Goal: Task Accomplishment & Management: Manage account settings

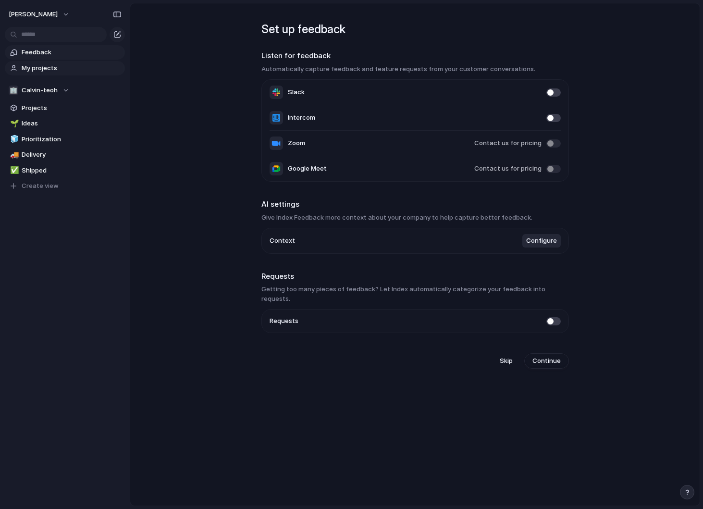
click at [34, 62] on link "My projects" at bounding box center [65, 68] width 120 height 14
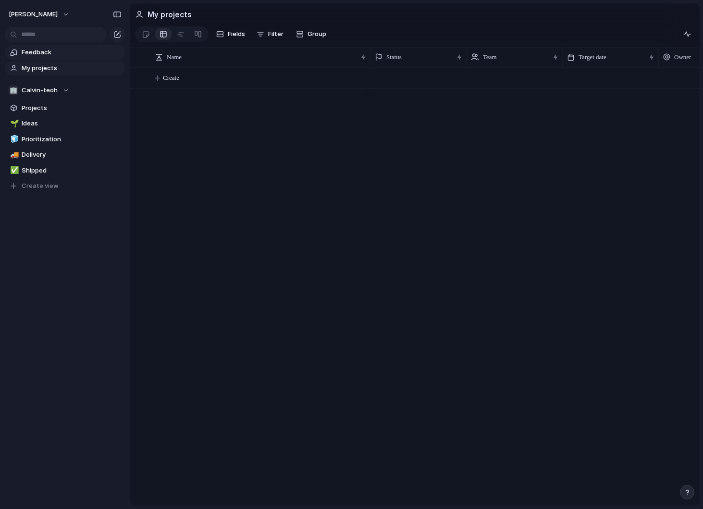
click at [38, 53] on span "Feedback" at bounding box center [72, 53] width 100 height 10
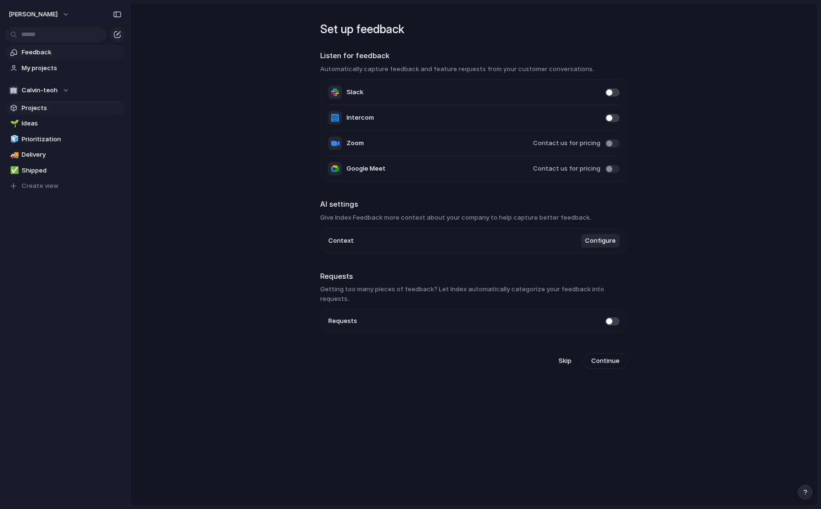
click at [46, 111] on span "Projects" at bounding box center [72, 108] width 100 height 10
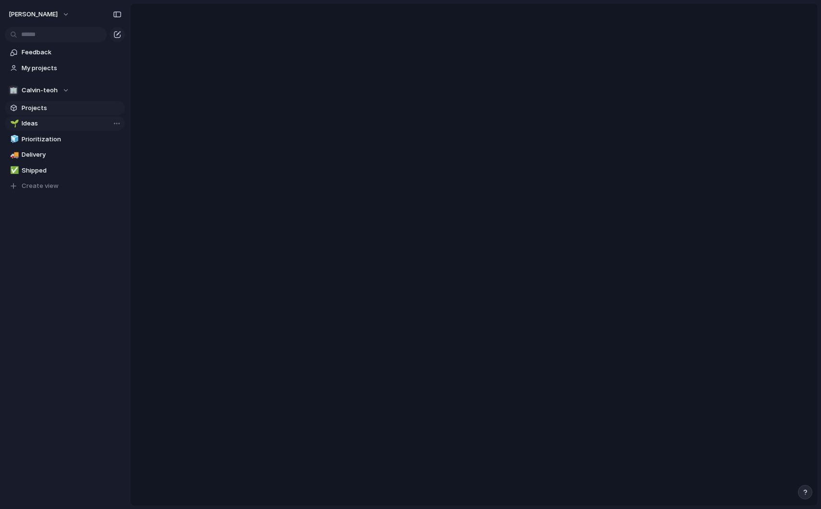
click at [42, 126] on span "Ideas" at bounding box center [72, 124] width 100 height 10
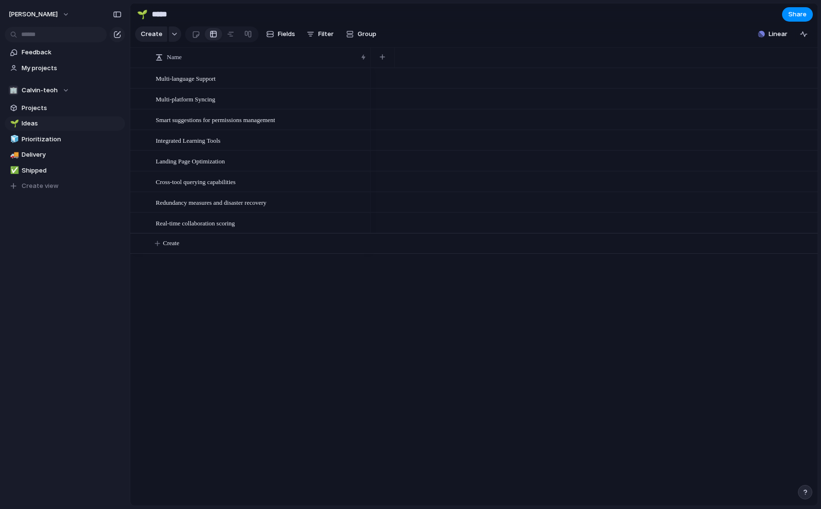
click at [56, 131] on div "🌱 Ideas 🧊 Prioritization 🚚 Delivery ✅ Shipped To pick up a draggable item, pres…" at bounding box center [65, 154] width 120 height 77
click at [55, 140] on span "Prioritization" at bounding box center [72, 140] width 100 height 10
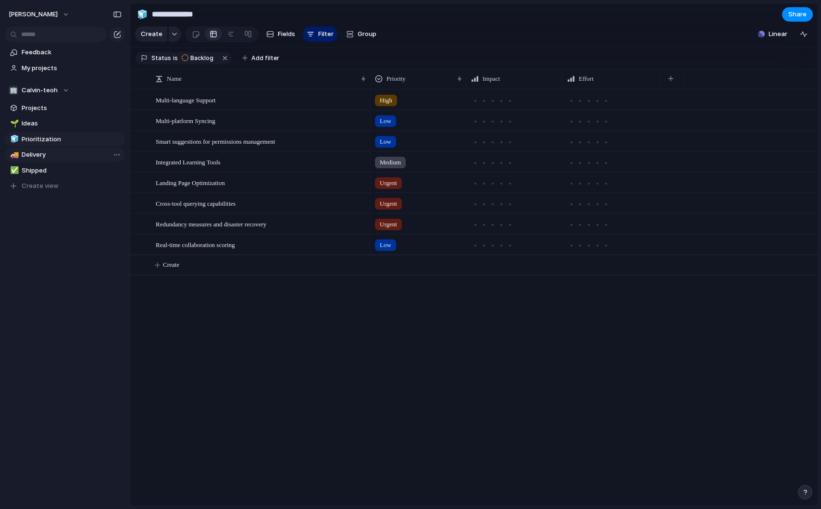
click at [52, 156] on span "Delivery" at bounding box center [72, 155] width 100 height 10
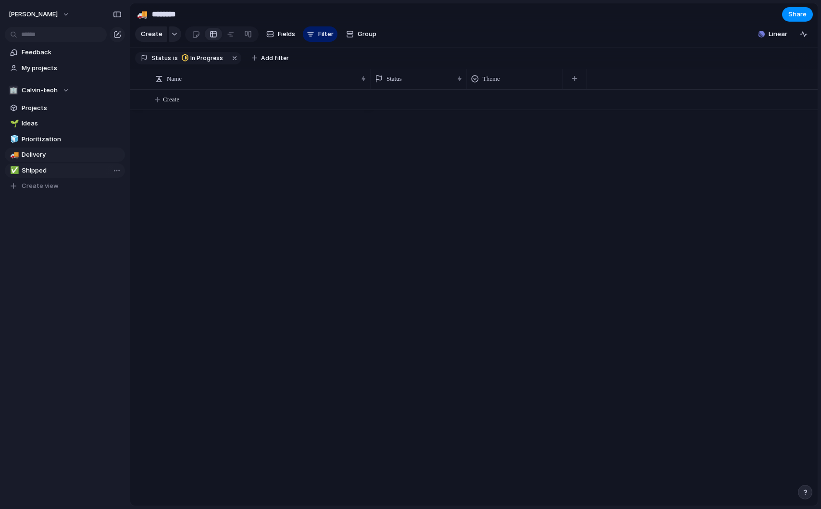
click at [47, 168] on span "Shipped" at bounding box center [72, 171] width 100 height 10
click at [48, 155] on span "Delivery" at bounding box center [72, 155] width 100 height 10
click at [52, 142] on span "Prioritization" at bounding box center [72, 140] width 100 height 10
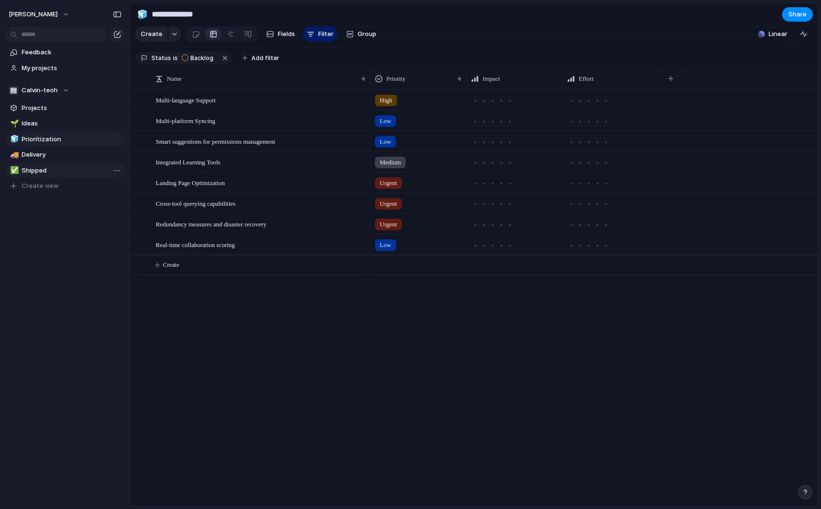
click at [47, 164] on link "✅ Shipped" at bounding box center [65, 170] width 120 height 14
type input "*******"
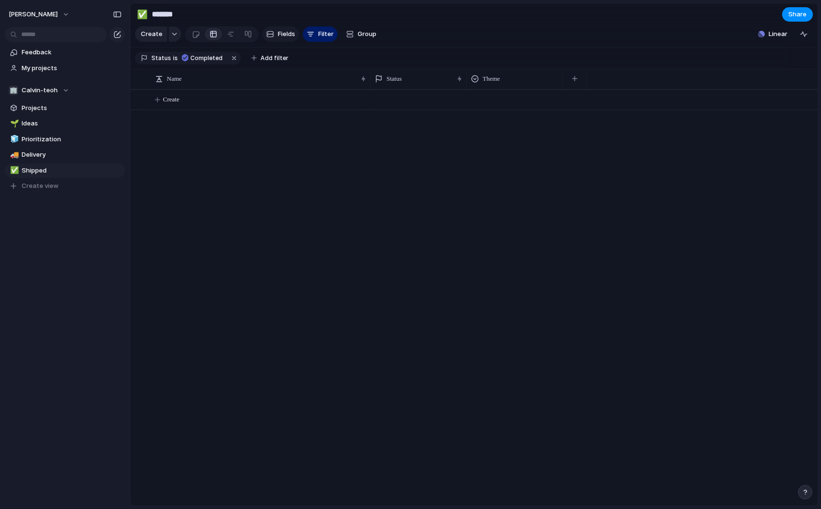
click at [278, 36] on span "Fields" at bounding box center [286, 34] width 17 height 10
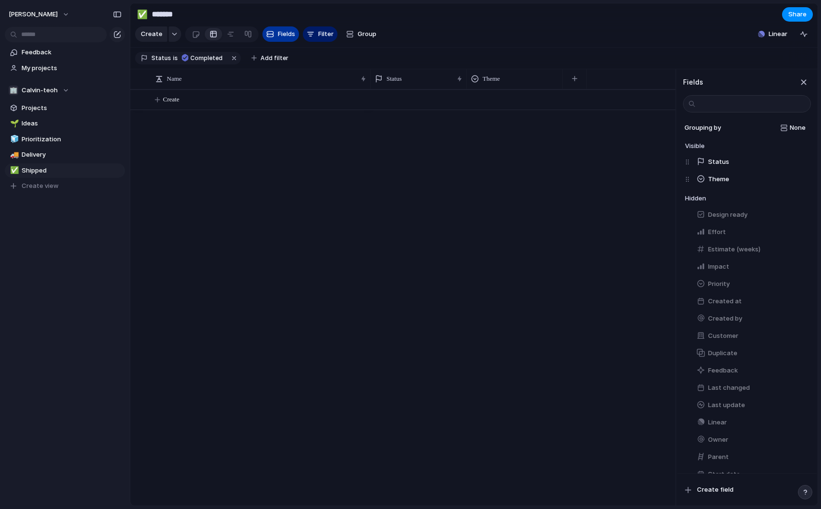
click at [278, 37] on span "Fields" at bounding box center [286, 34] width 17 height 10
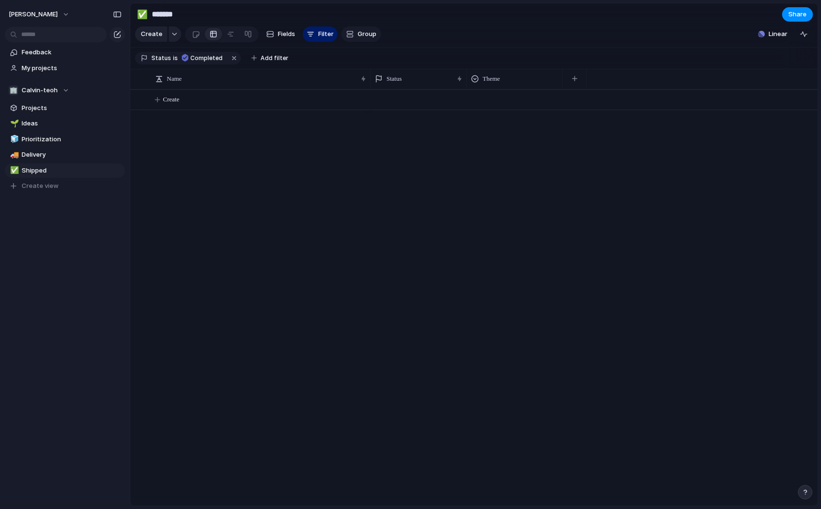
click at [361, 33] on span "Group" at bounding box center [367, 34] width 19 height 10
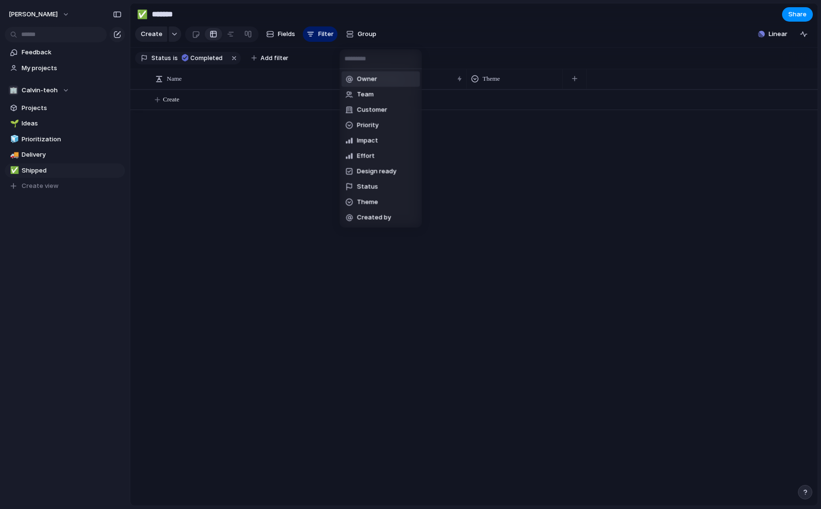
click at [357, 19] on div "Owner Team Customer Priority Impact Effort Design ready Status Theme Created by" at bounding box center [410, 254] width 821 height 509
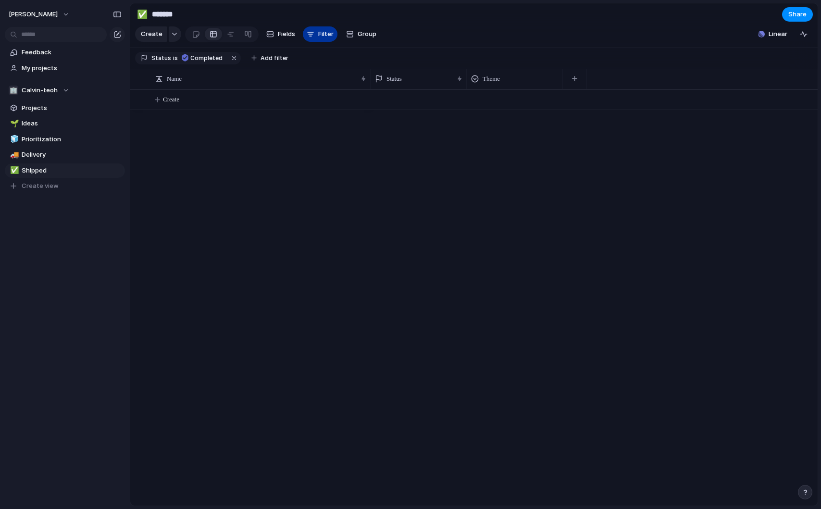
click at [309, 35] on div "button" at bounding box center [311, 34] width 8 height 8
click at [325, 39] on span "Filter" at bounding box center [325, 34] width 15 height 10
click at [327, 44] on div "Create Fields Filter Group Zoom Collapse" at bounding box center [258, 35] width 246 height 20
click at [325, 37] on span "Filter" at bounding box center [325, 34] width 15 height 10
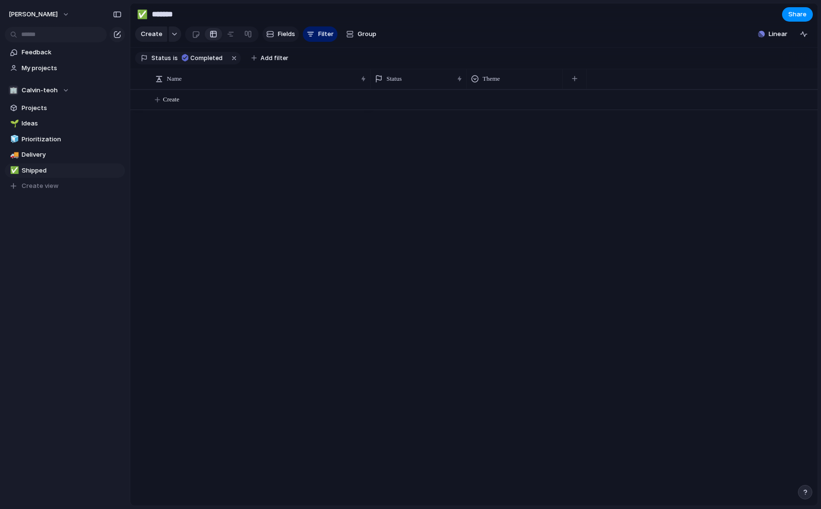
click at [283, 32] on button "Fields" at bounding box center [280, 33] width 37 height 15
click at [166, 39] on div "Create" at bounding box center [158, 33] width 46 height 15
click at [157, 38] on span "Create" at bounding box center [152, 34] width 22 height 10
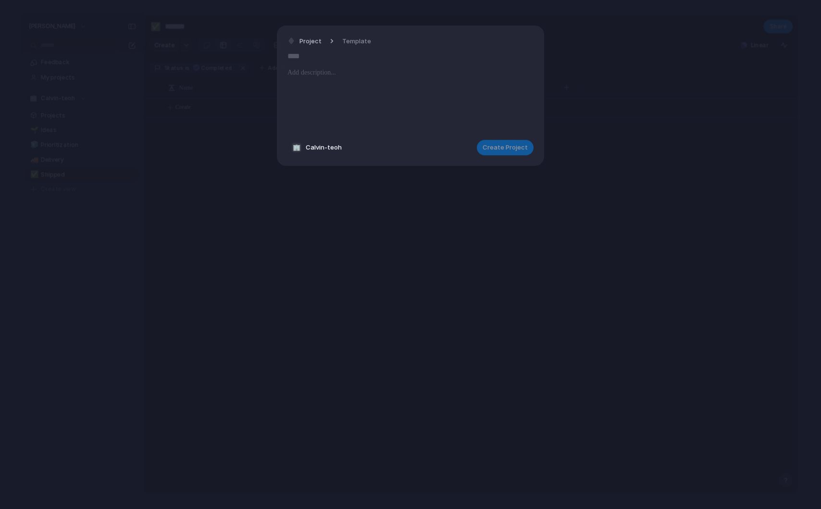
click at [319, 146] on span "Calvin-teoh" at bounding box center [324, 148] width 36 height 10
click at [348, 41] on span "Template" at bounding box center [356, 42] width 29 height 10
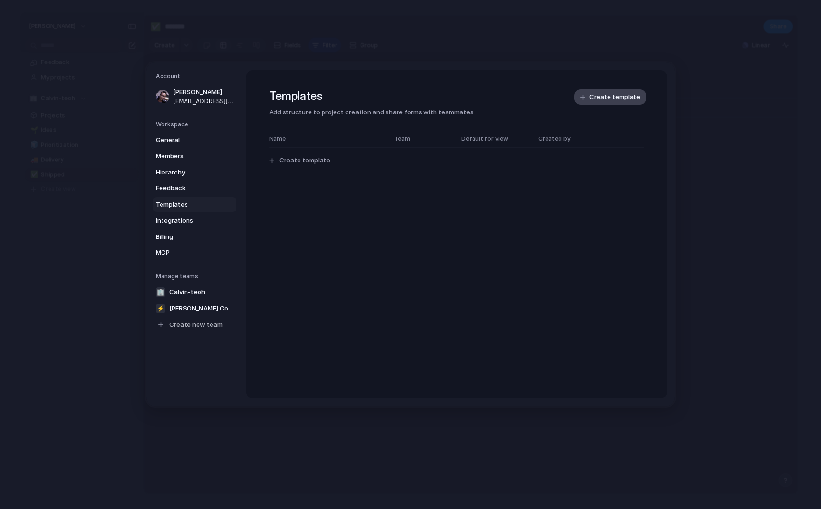
click at [603, 95] on span "Create template" at bounding box center [614, 97] width 51 height 10
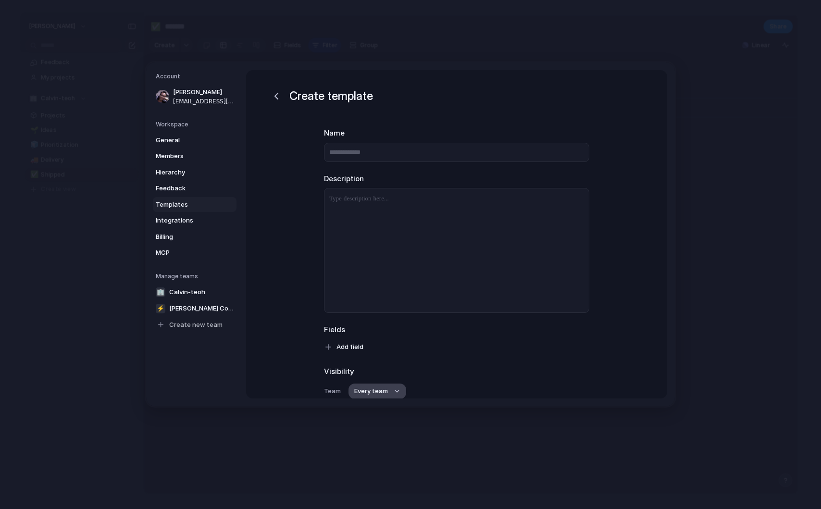
scroll to position [83, 0]
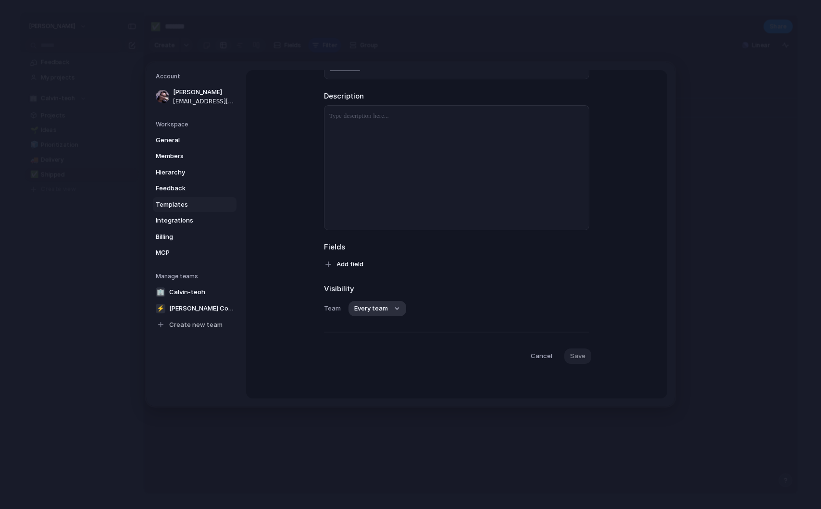
click at [538, 357] on span "Cancel" at bounding box center [542, 356] width 22 height 10
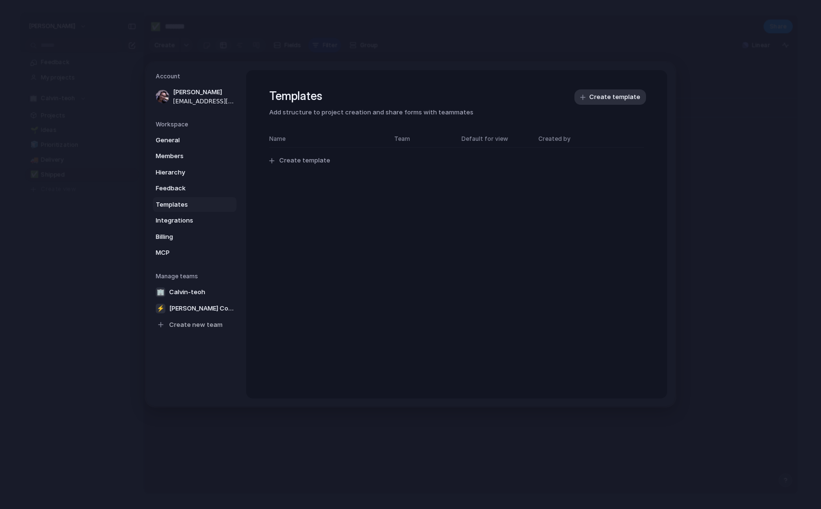
scroll to position [0, 0]
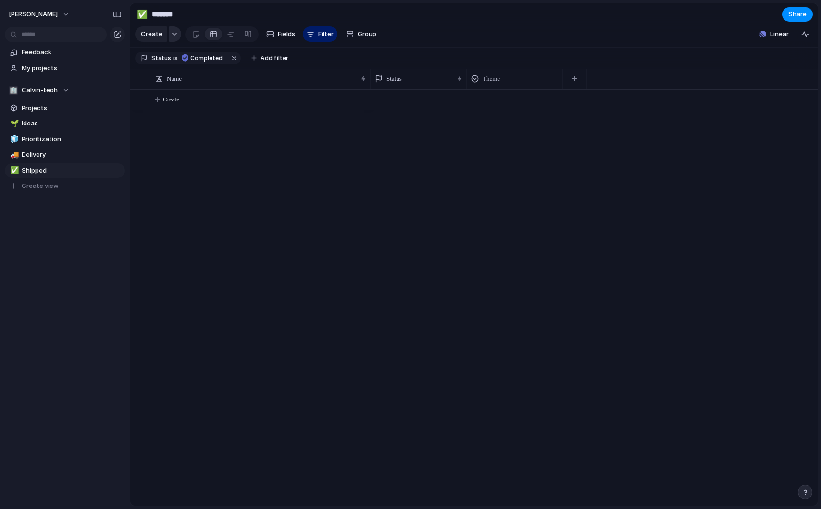
click at [171, 36] on div "button" at bounding box center [174, 34] width 7 height 4
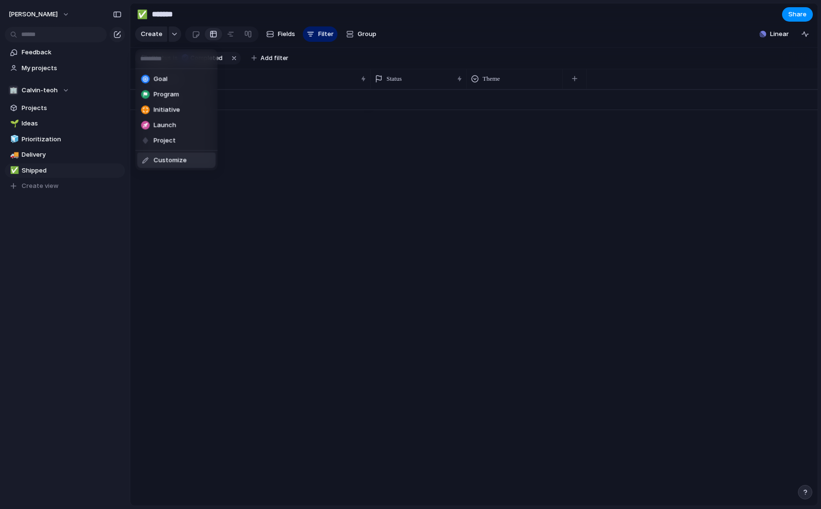
click at [160, 159] on span "Customize" at bounding box center [170, 161] width 33 height 10
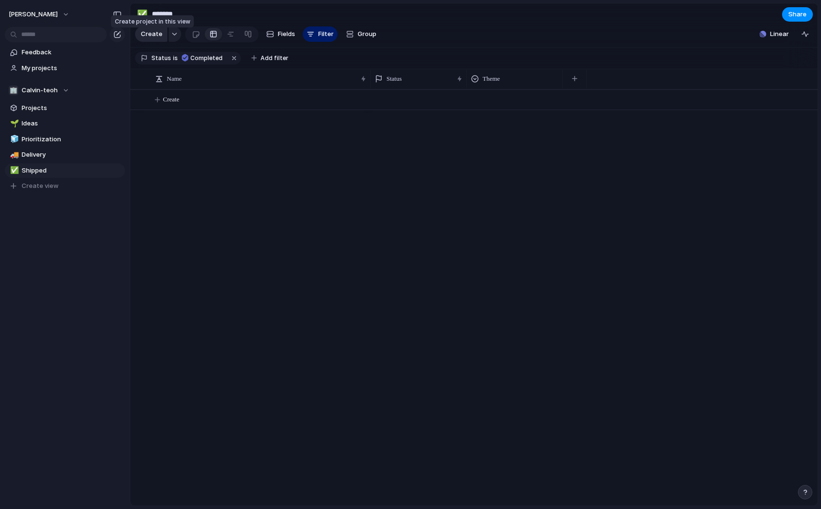
click at [163, 36] on button "Create" at bounding box center [151, 33] width 32 height 15
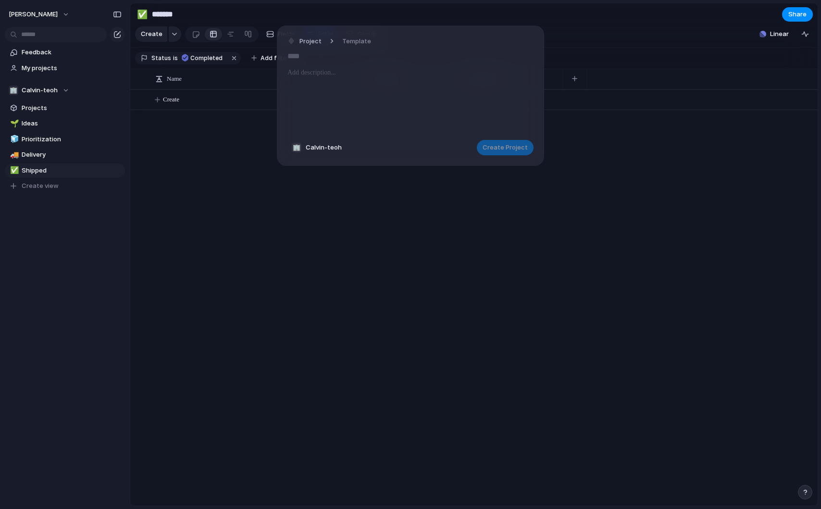
drag, startPoint x: 400, startPoint y: 202, endPoint x: 398, endPoint y: 197, distance: 5.2
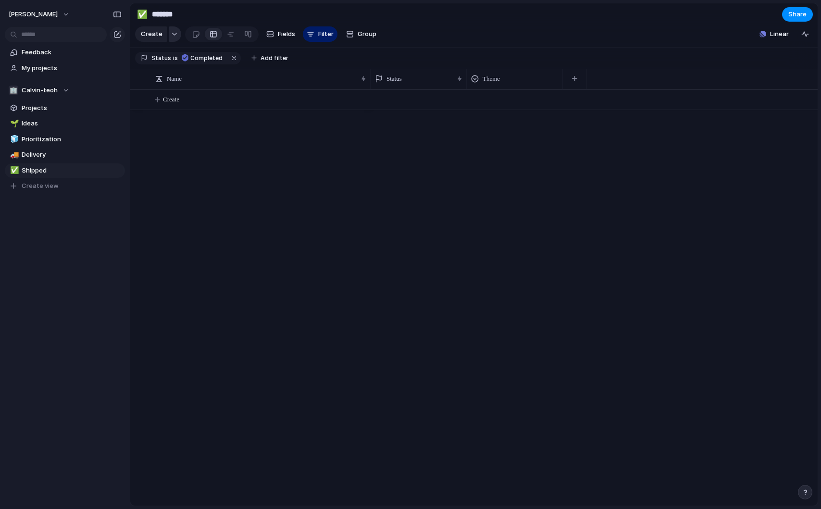
click at [171, 35] on button "button" at bounding box center [175, 33] width 12 height 15
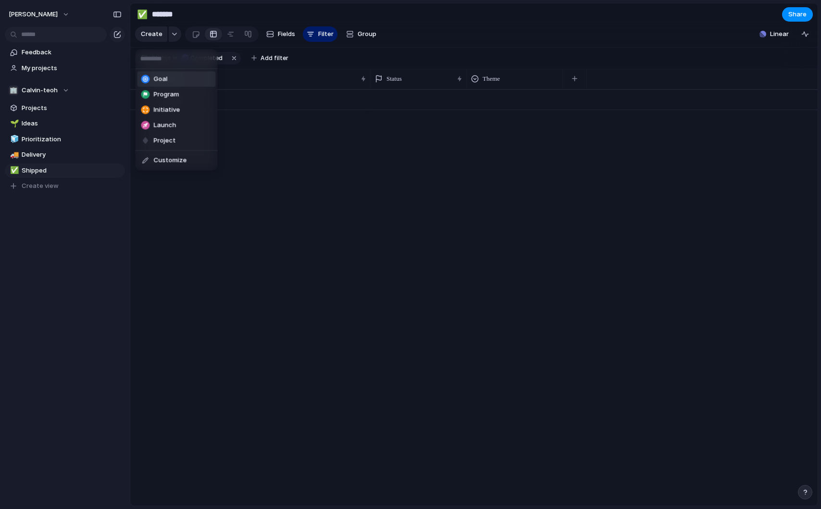
click at [174, 79] on li "Goal" at bounding box center [176, 79] width 78 height 15
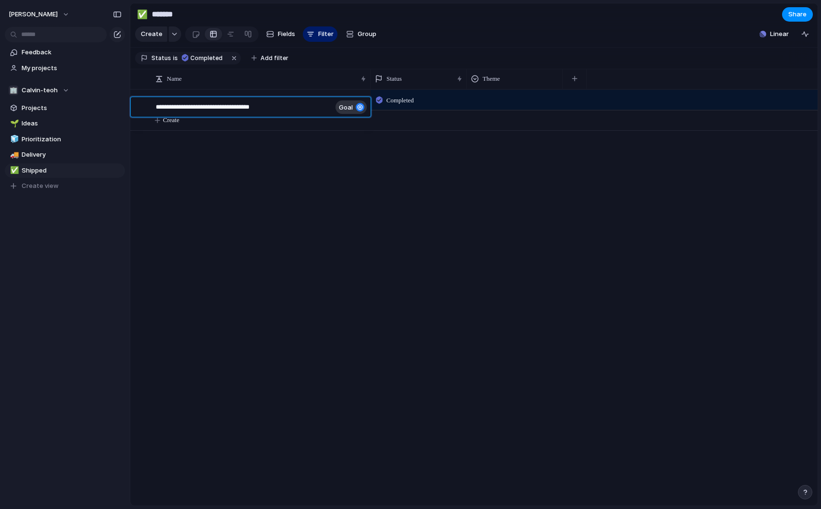
type textarea "**********"
click at [389, 105] on span "Completed" at bounding box center [399, 101] width 27 height 10
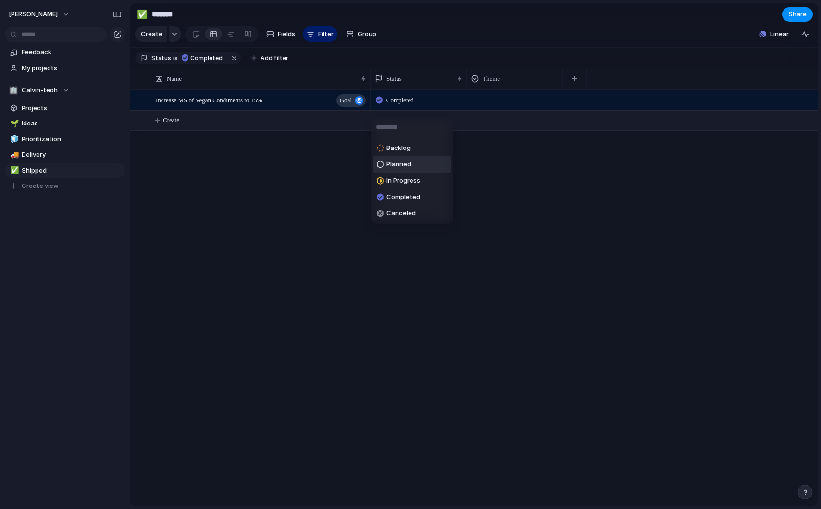
click at [389, 169] on div "Planned" at bounding box center [394, 165] width 34 height 12
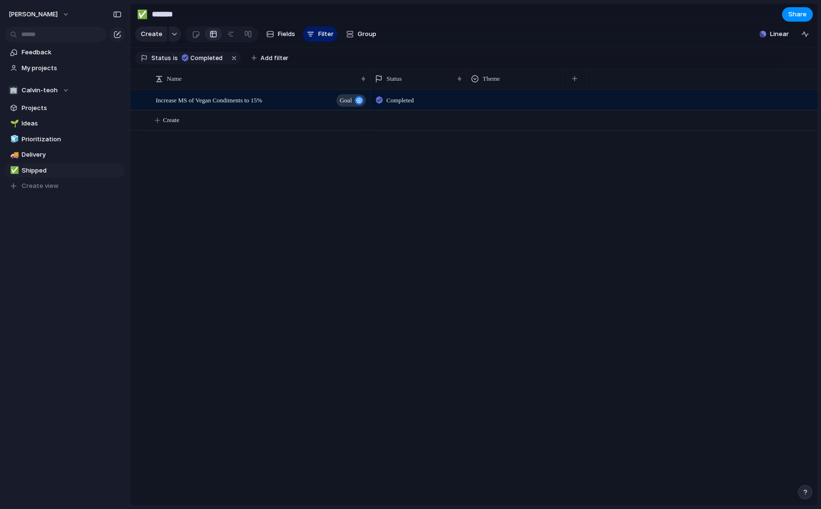
click at [391, 105] on span "Completed" at bounding box center [399, 101] width 27 height 10
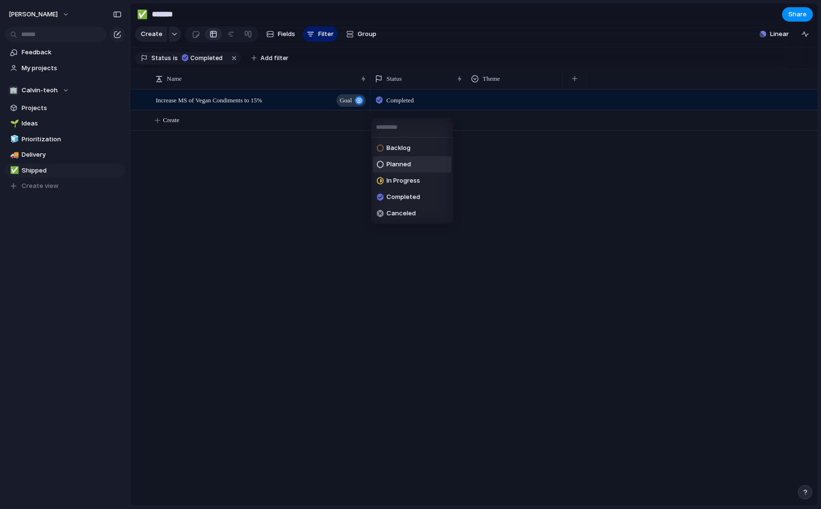
click at [388, 164] on span "Planned" at bounding box center [398, 165] width 25 height 10
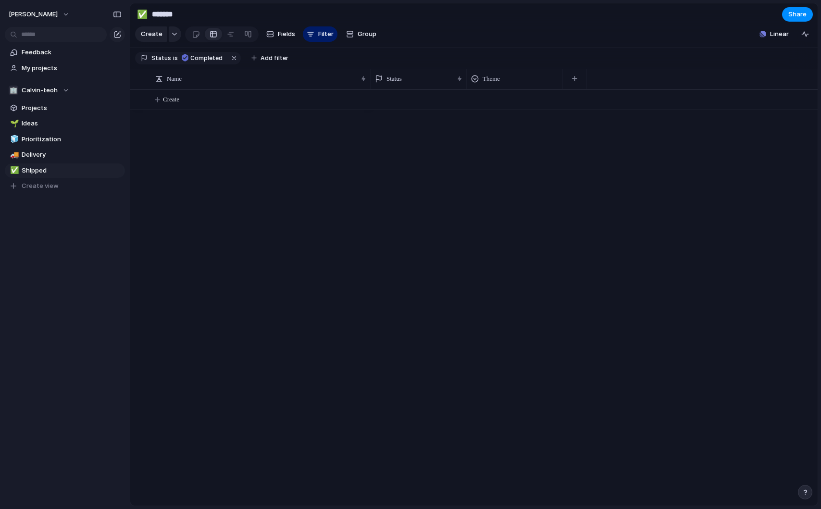
click at [259, 175] on div "Increase MS of Vegan Condiments to 15% goal Planned Create" at bounding box center [473, 297] width 687 height 416
click at [40, 125] on span "Ideas" at bounding box center [72, 124] width 100 height 10
type input "*****"
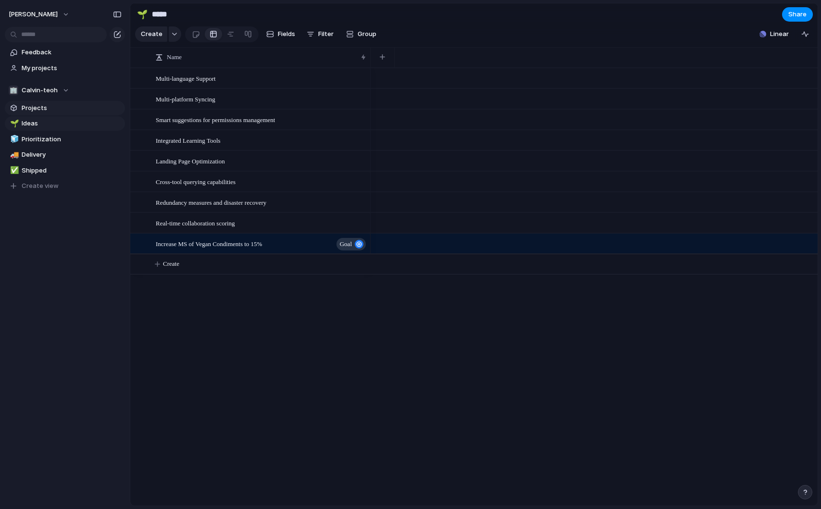
click at [43, 109] on span "Projects" at bounding box center [72, 108] width 100 height 10
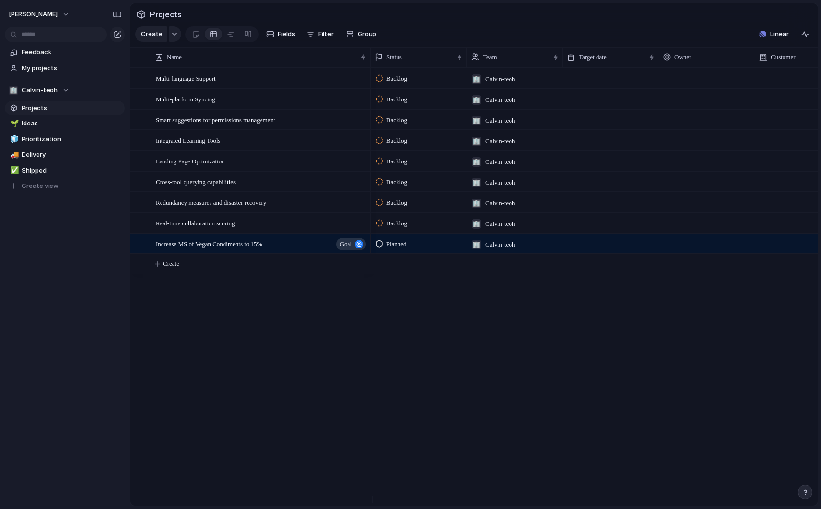
click at [43, 109] on span "Projects" at bounding box center [72, 108] width 100 height 10
click at [261, 249] on span "Increase MS of Vegan Condiments to 15%" at bounding box center [209, 243] width 106 height 11
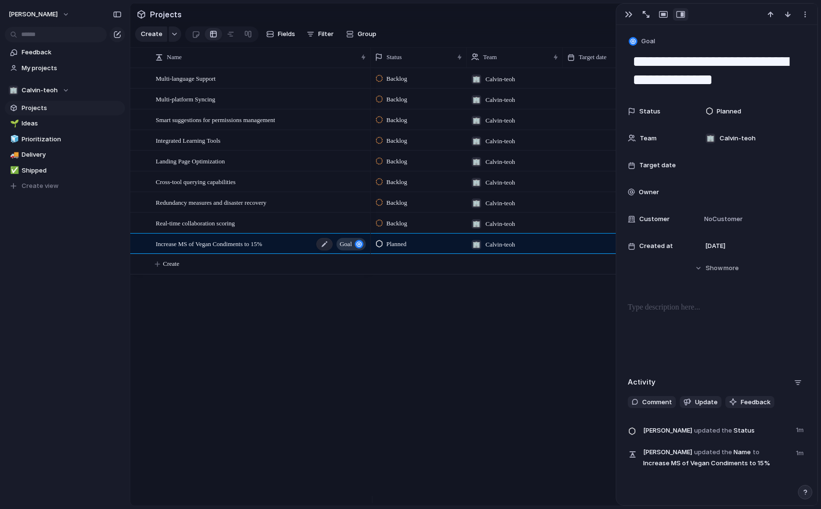
click at [258, 254] on div "Increase MS of Vegan Condiments to 15% goal" at bounding box center [261, 244] width 211 height 20
click at [198, 227] on span "Real-time collaboration scoring" at bounding box center [195, 222] width 79 height 11
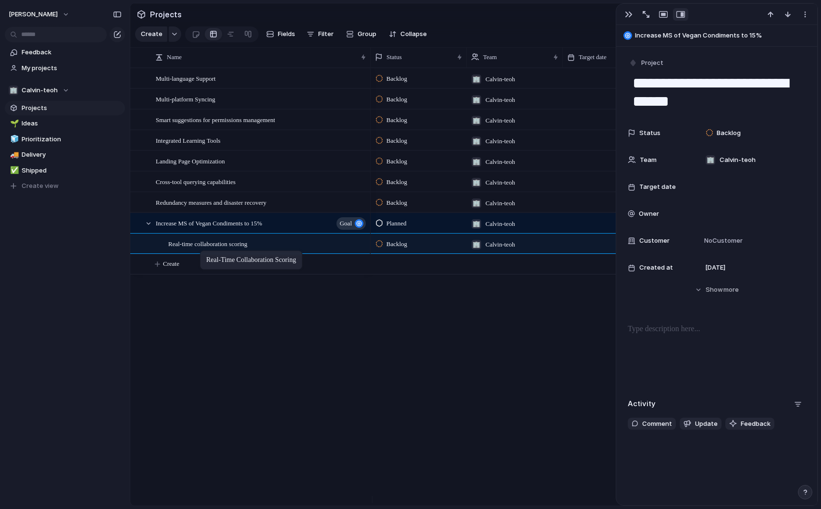
drag, startPoint x: 198, startPoint y: 237, endPoint x: 205, endPoint y: 252, distance: 16.6
drag, startPoint x: 286, startPoint y: 309, endPoint x: 262, endPoint y: 276, distance: 40.2
click at [282, 305] on div "Multi-language Support Multi-platform Syncing Smart suggestions for permissions…" at bounding box center [473, 287] width 687 height 438
click at [167, 228] on span "Increase MS of Vegan Condiments to 15%" at bounding box center [209, 222] width 106 height 11
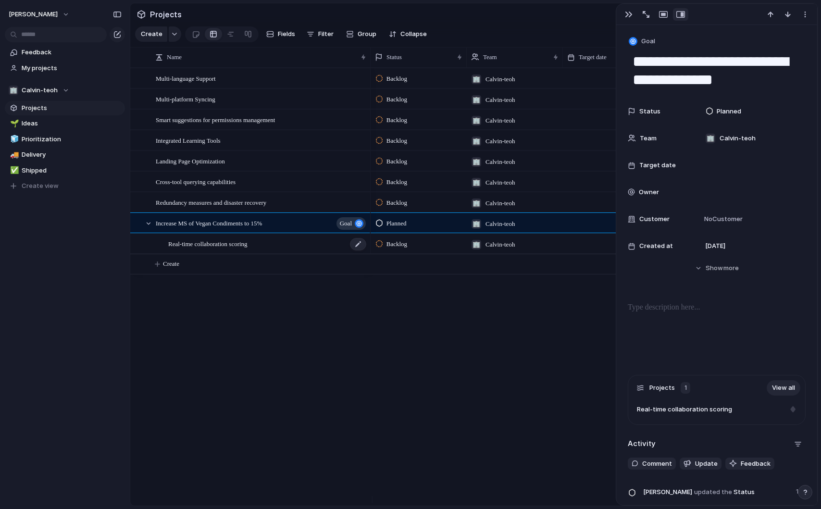
click at [230, 249] on span "Real-time collaboration scoring" at bounding box center [207, 243] width 79 height 11
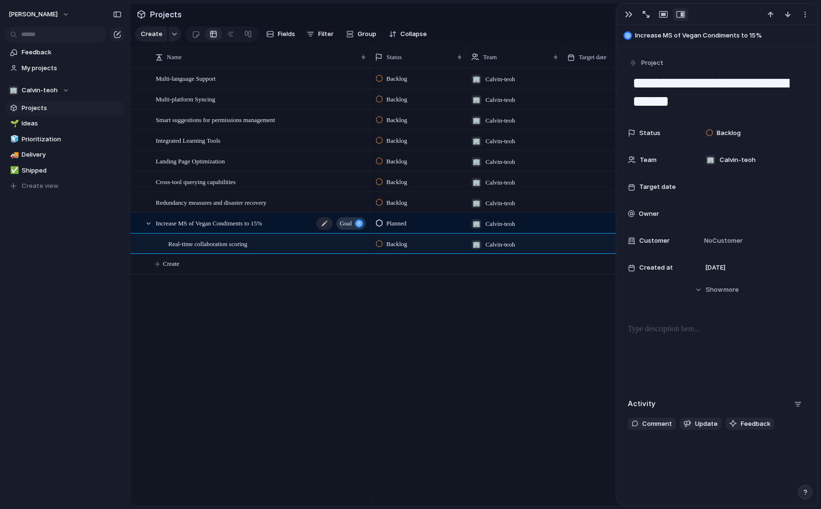
click at [237, 228] on span "Increase MS of Vegan Condiments to 15%" at bounding box center [209, 222] width 106 height 11
type textarea "**********"
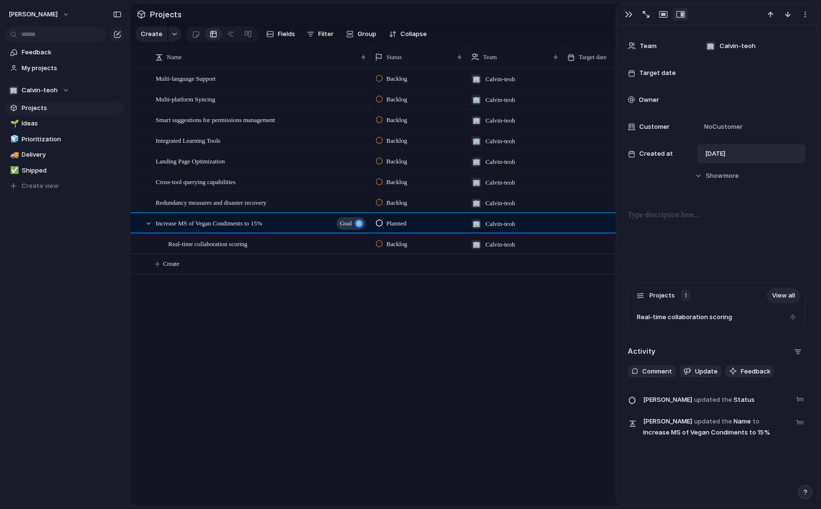
scroll to position [102, 0]
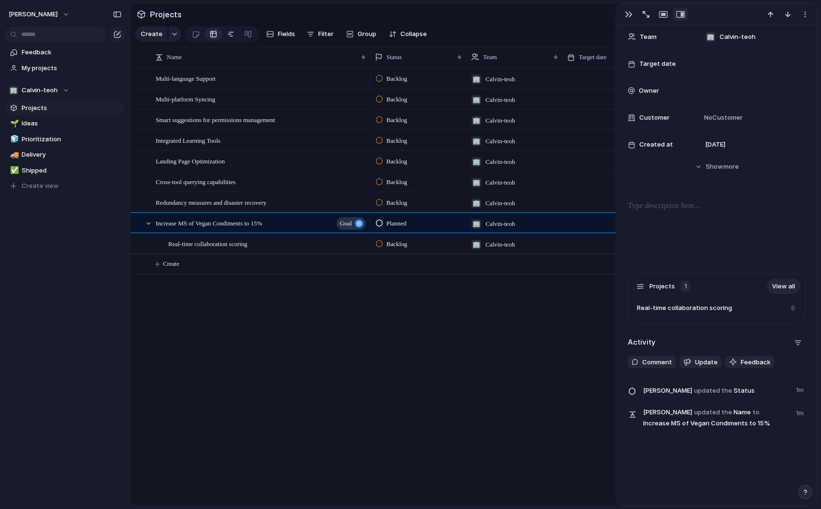
click at [229, 39] on div at bounding box center [231, 33] width 8 height 15
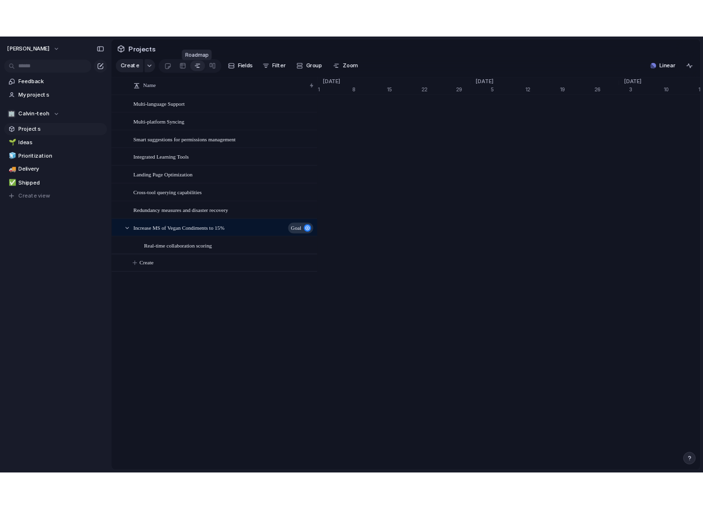
scroll to position [0, 6262]
